Goal: Find specific page/section

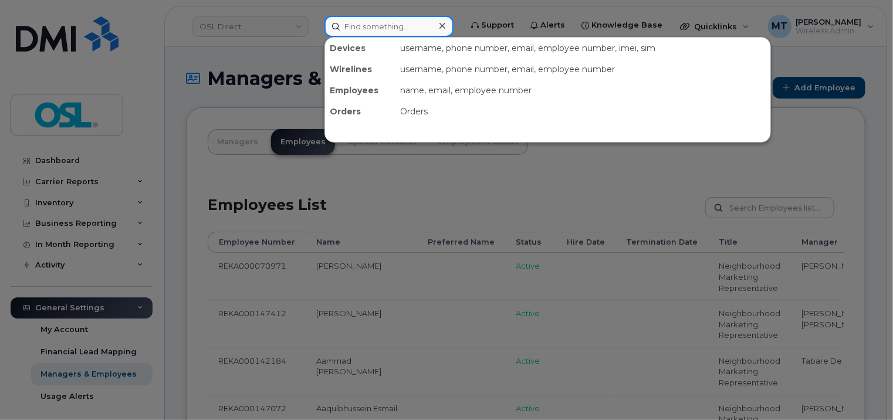
click at [394, 25] on input at bounding box center [388, 26] width 129 height 21
click at [592, 179] on div at bounding box center [446, 210] width 893 height 420
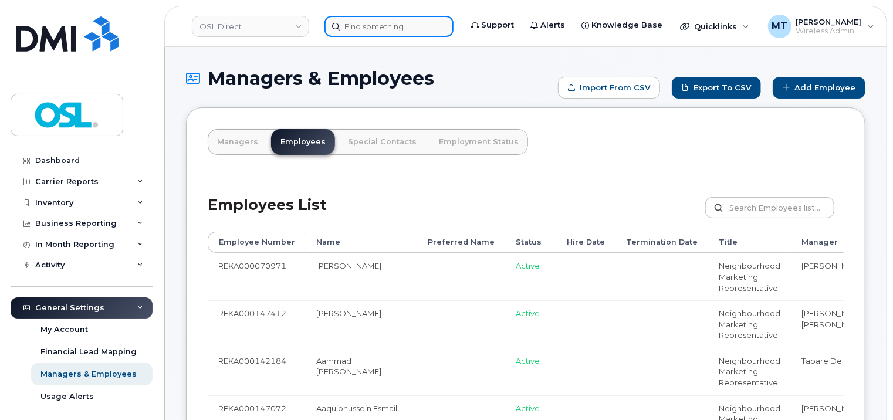
click at [398, 28] on input at bounding box center [388, 26] width 129 height 21
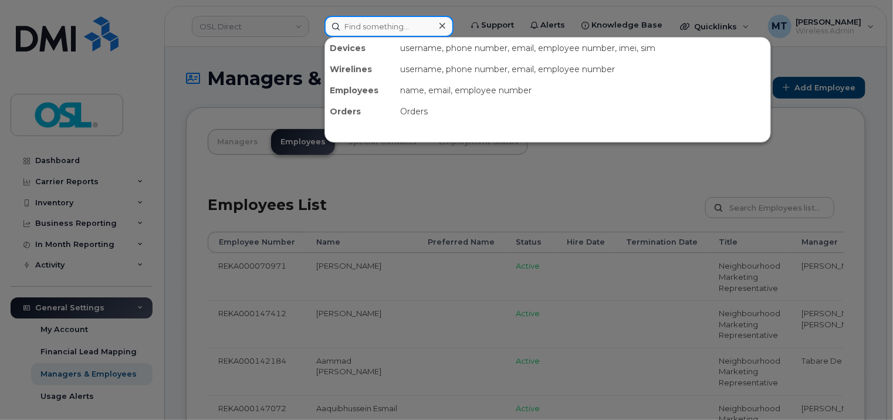
paste input "Benoit.TremblayRoy@osldirect.com"
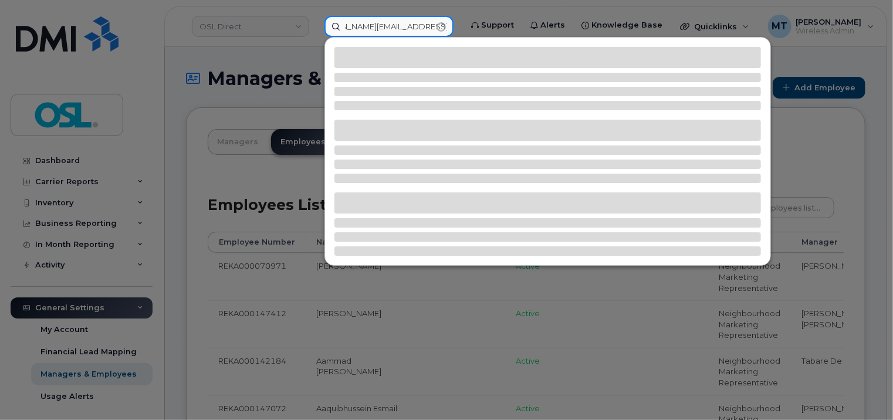
type input "Benoit.TremblayRoy@osldirect.com"
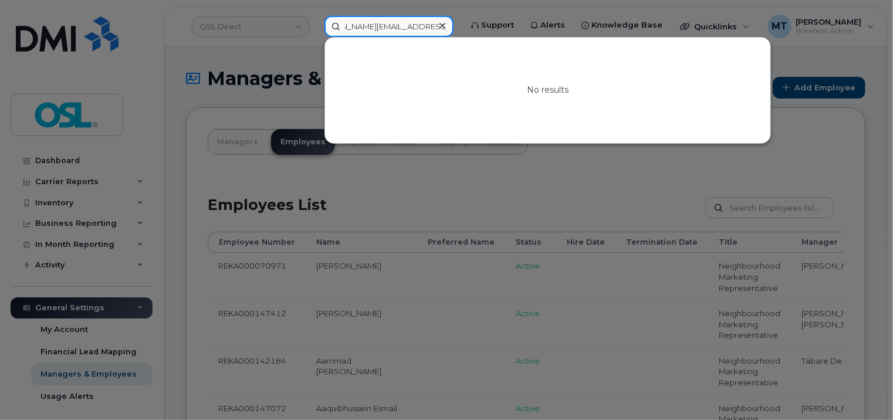
scroll to position [0, 0]
drag, startPoint x: 393, startPoint y: 26, endPoint x: 330, endPoint y: 23, distance: 62.8
click at [330, 23] on input "Benoit.TremblayRoy@osldirect.com" at bounding box center [388, 26] width 129 height 21
click at [447, 188] on div at bounding box center [446, 210] width 893 height 420
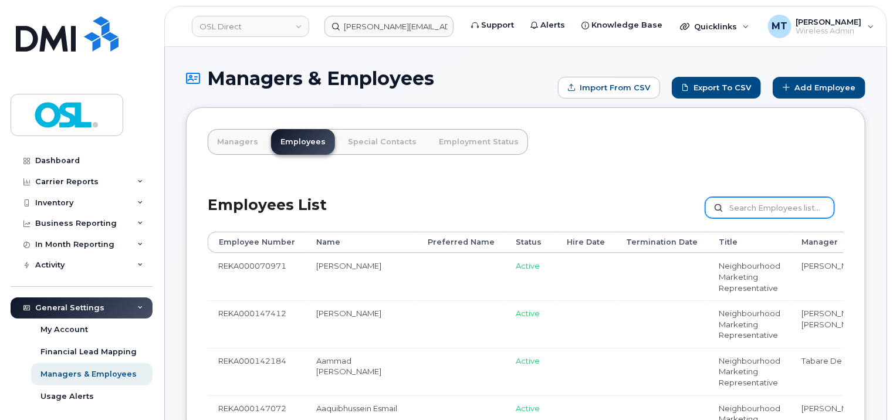
click at [746, 215] on input "text" at bounding box center [769, 207] width 129 height 21
paste input "REKA000156444"
type input "REKA000156444"
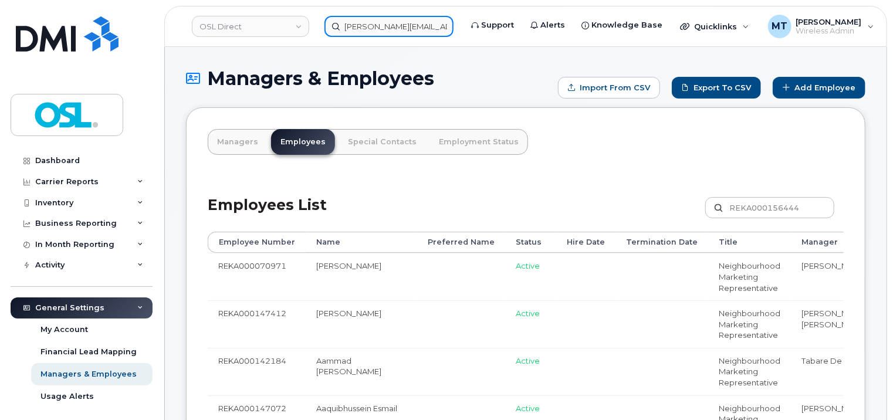
click at [406, 26] on input "Benoit.TremblayRoy@osldirect.com" at bounding box center [388, 26] width 129 height 21
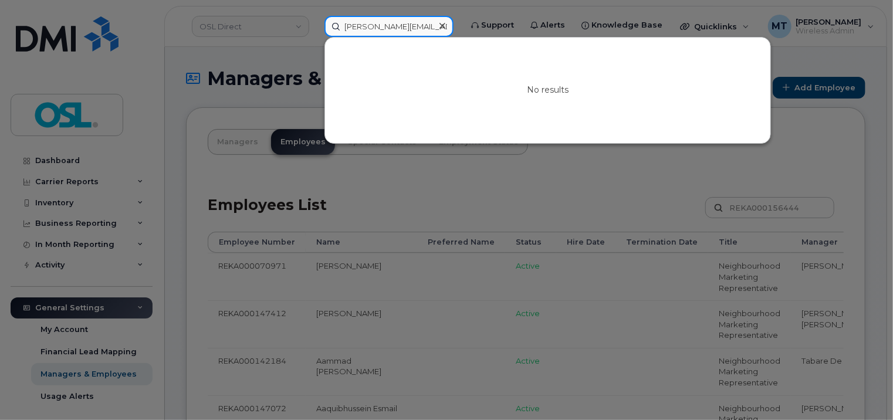
paste input "REKA000156444"
type input "REKA000156444"
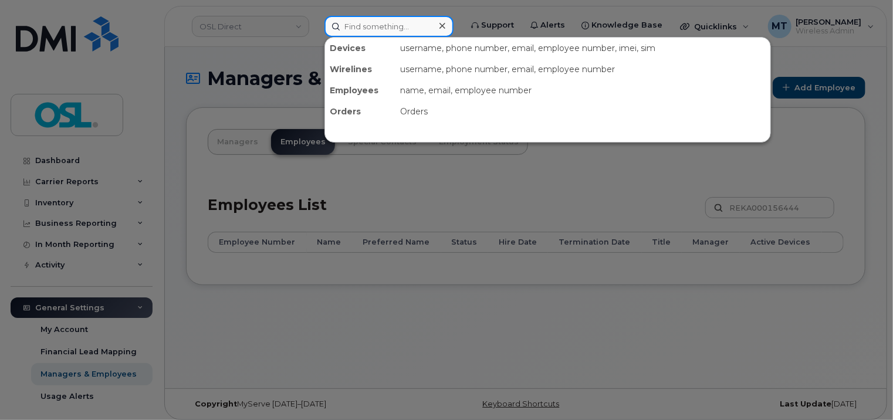
click at [406, 25] on input at bounding box center [388, 26] width 129 height 21
paste input "REKA000156444"
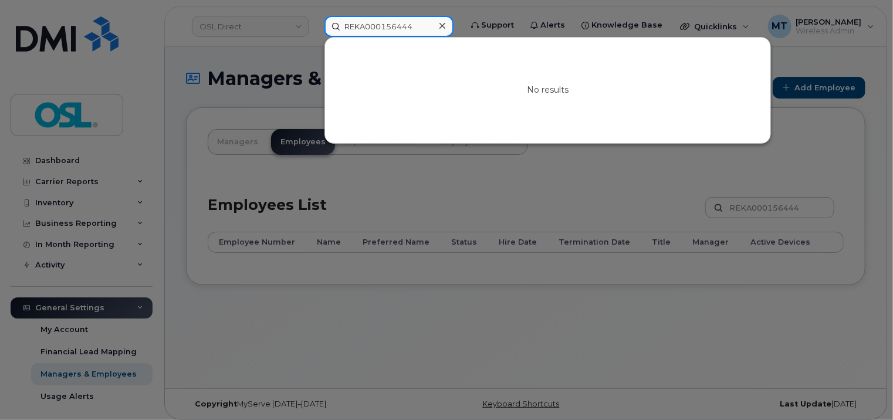
type input "REKA000156444"
